Goal: Task Accomplishment & Management: Use online tool/utility

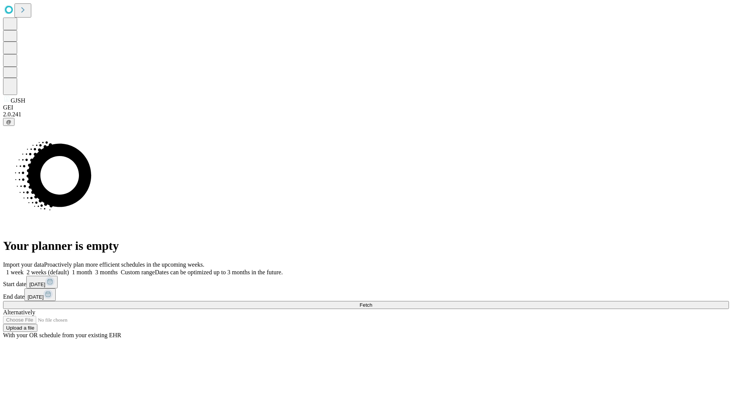
click at [372, 302] on span "Fetch" at bounding box center [365, 305] width 13 height 6
